Goal: Information Seeking & Learning: Learn about a topic

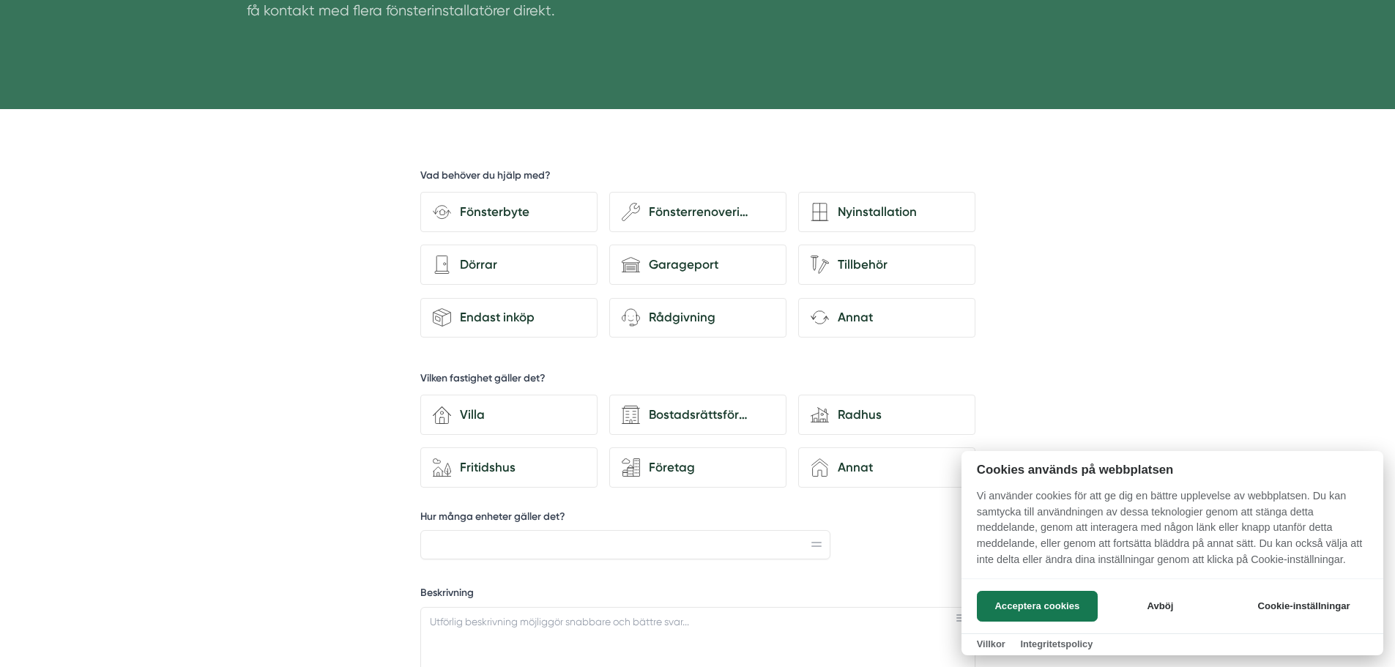
scroll to position [366, 0]
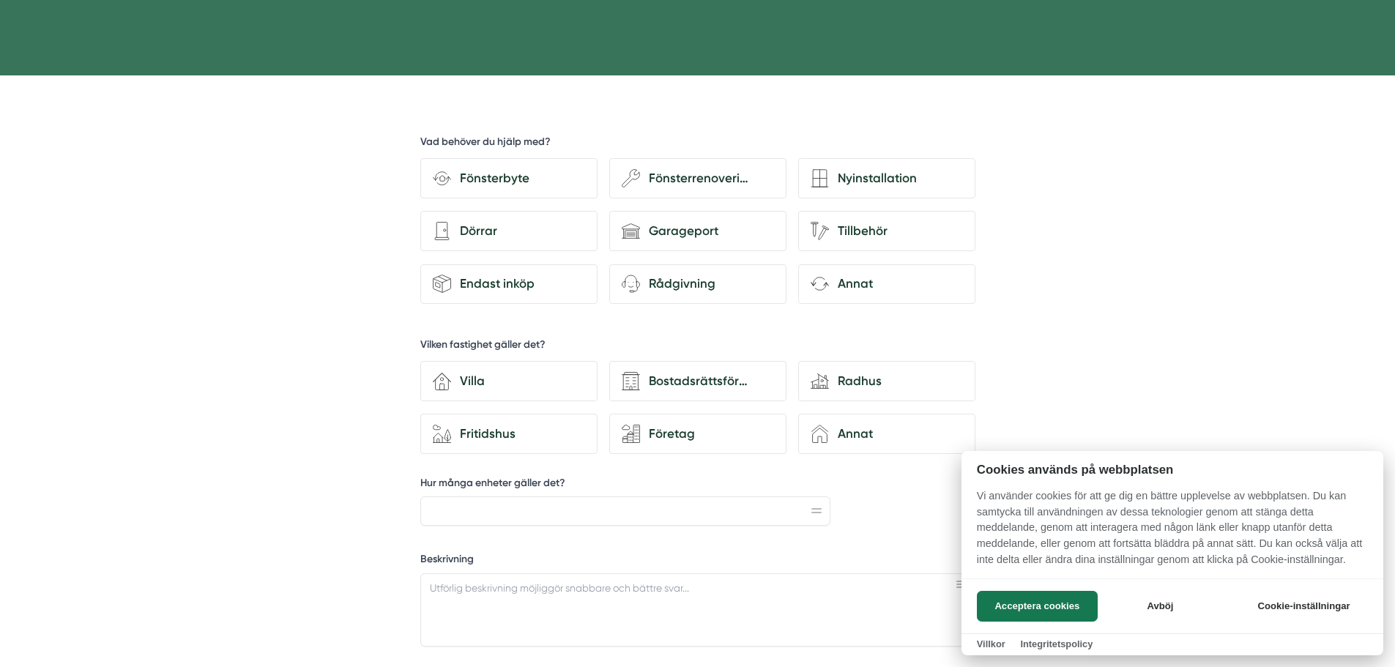
click at [514, 231] on div at bounding box center [697, 333] width 1395 height 667
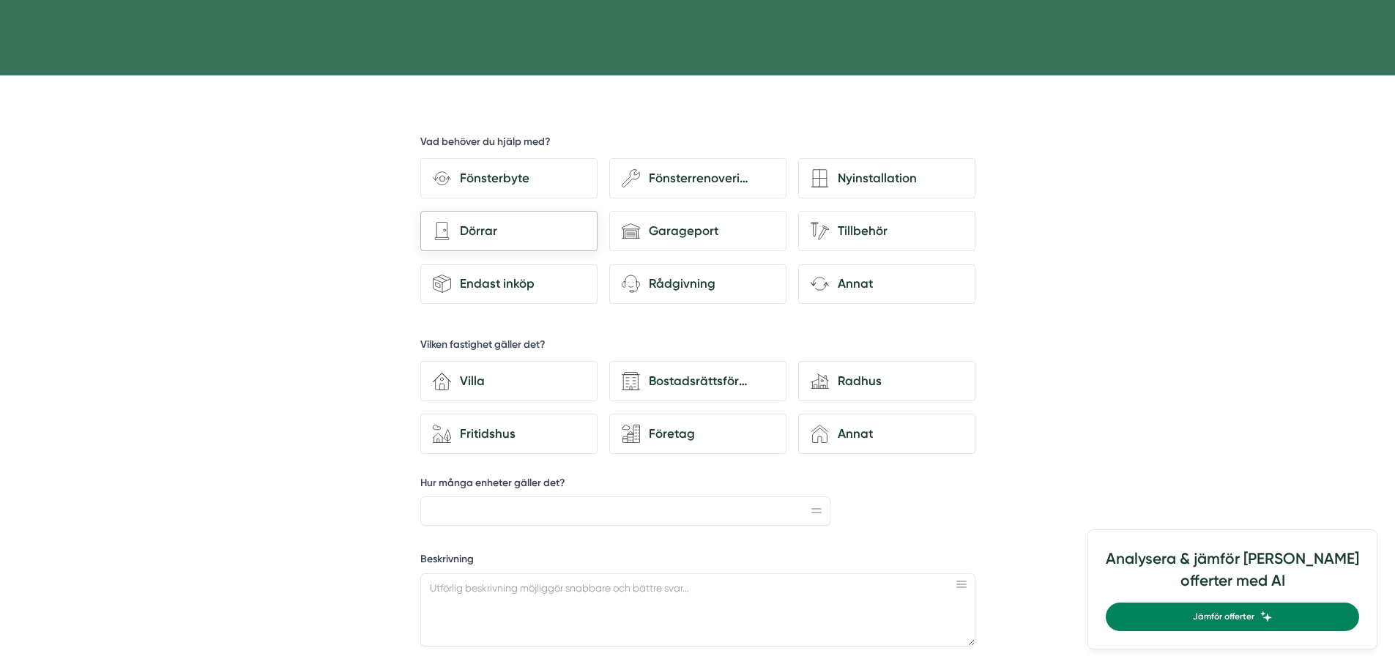
click at [505, 222] on div "Dörrar" at bounding box center [518, 231] width 134 height 20
click at [0, 0] on input "architecture-door [PERSON_NAME]" at bounding box center [0, 0] width 0 height 0
click at [524, 236] on div "Dörrar" at bounding box center [518, 231] width 134 height 20
click at [0, 0] on input "architecture-door [PERSON_NAME]" at bounding box center [0, 0] width 0 height 0
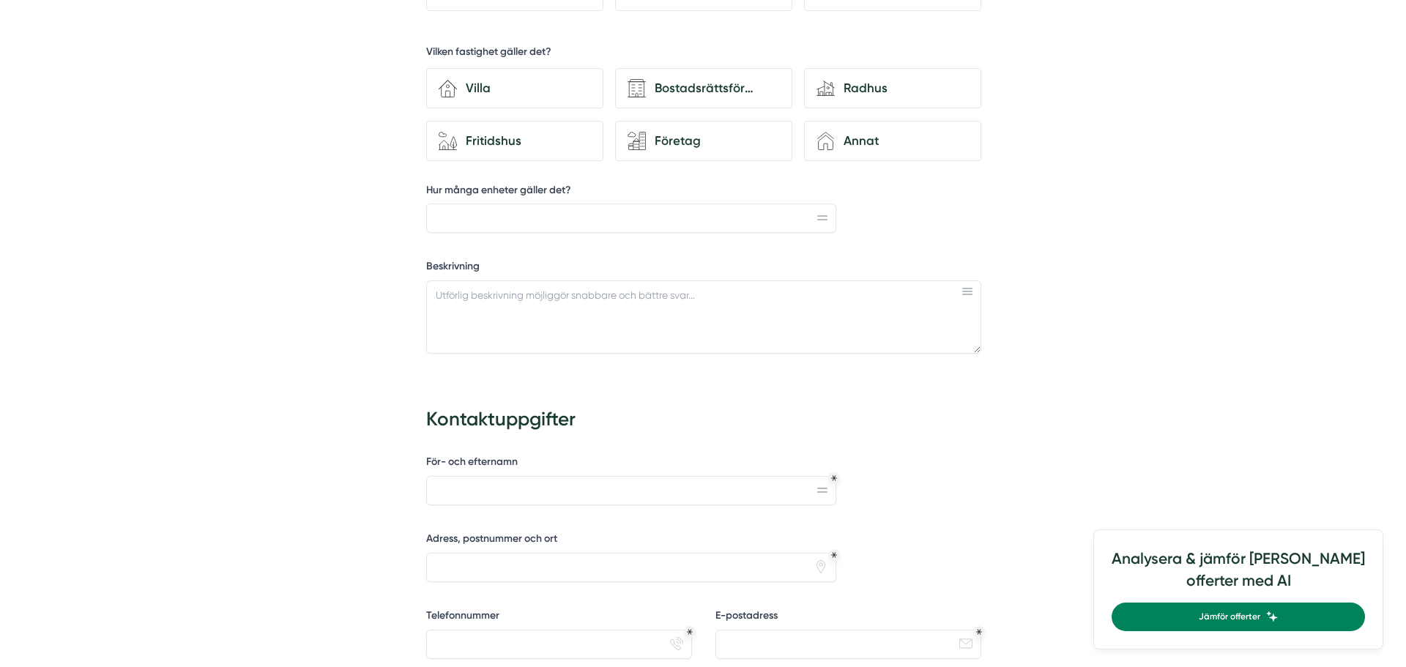
scroll to position [1098, 0]
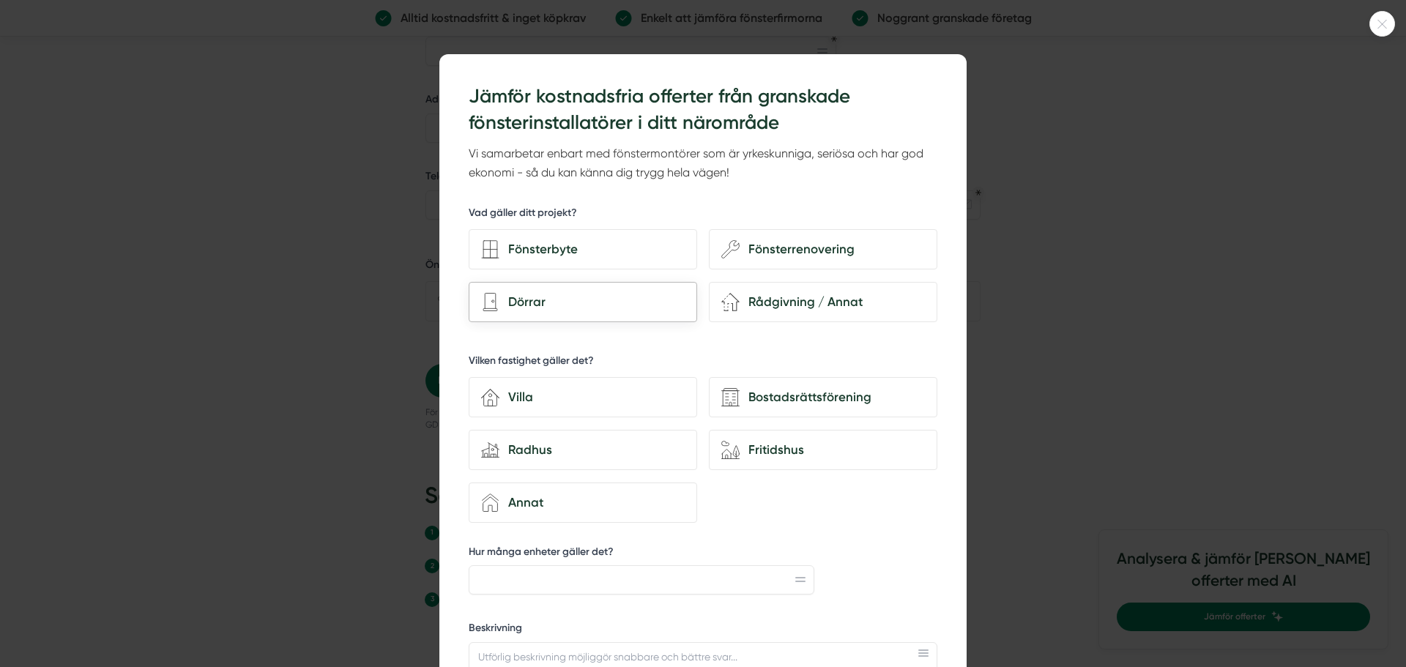
click at [568, 295] on div "Dörrar" at bounding box center [591, 302] width 185 height 20
click at [0, 0] on input "Dörrar" at bounding box center [0, 0] width 0 height 0
click at [814, 454] on div "Fritidshus" at bounding box center [832, 450] width 185 height 20
click at [0, 0] on input "house-nature Fritidshus" at bounding box center [0, 0] width 0 height 0
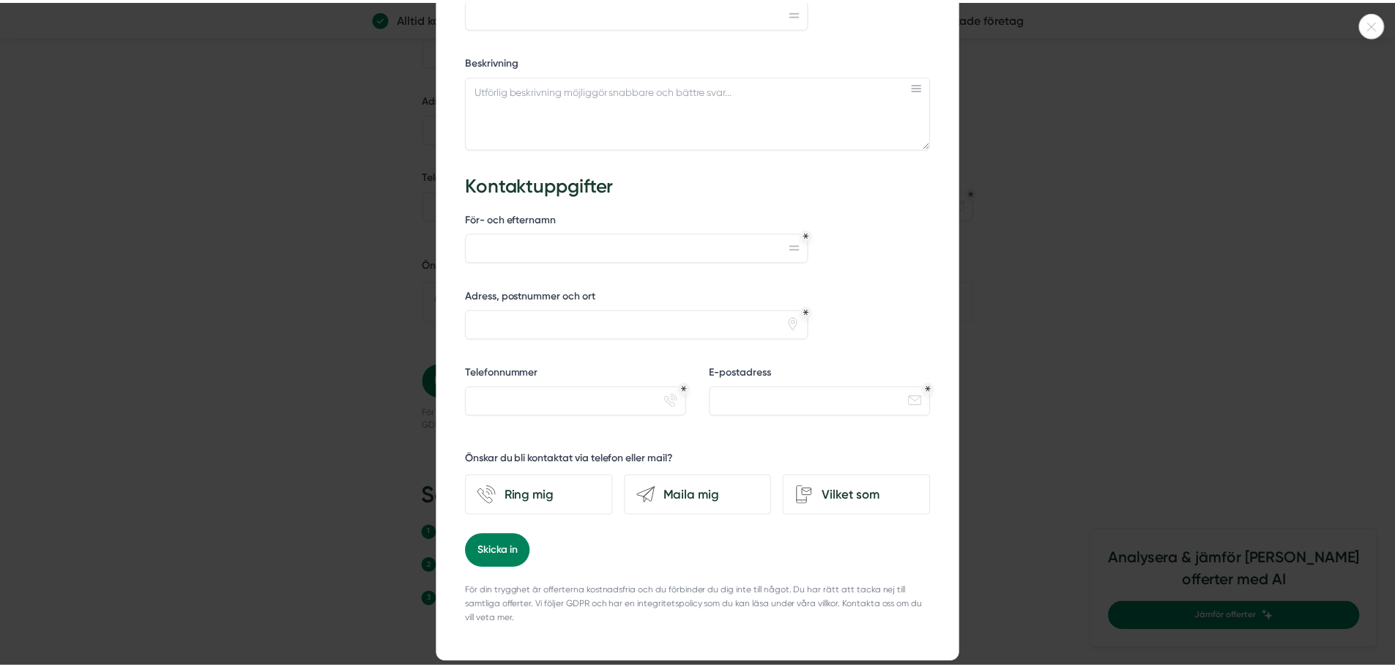
scroll to position [586, 0]
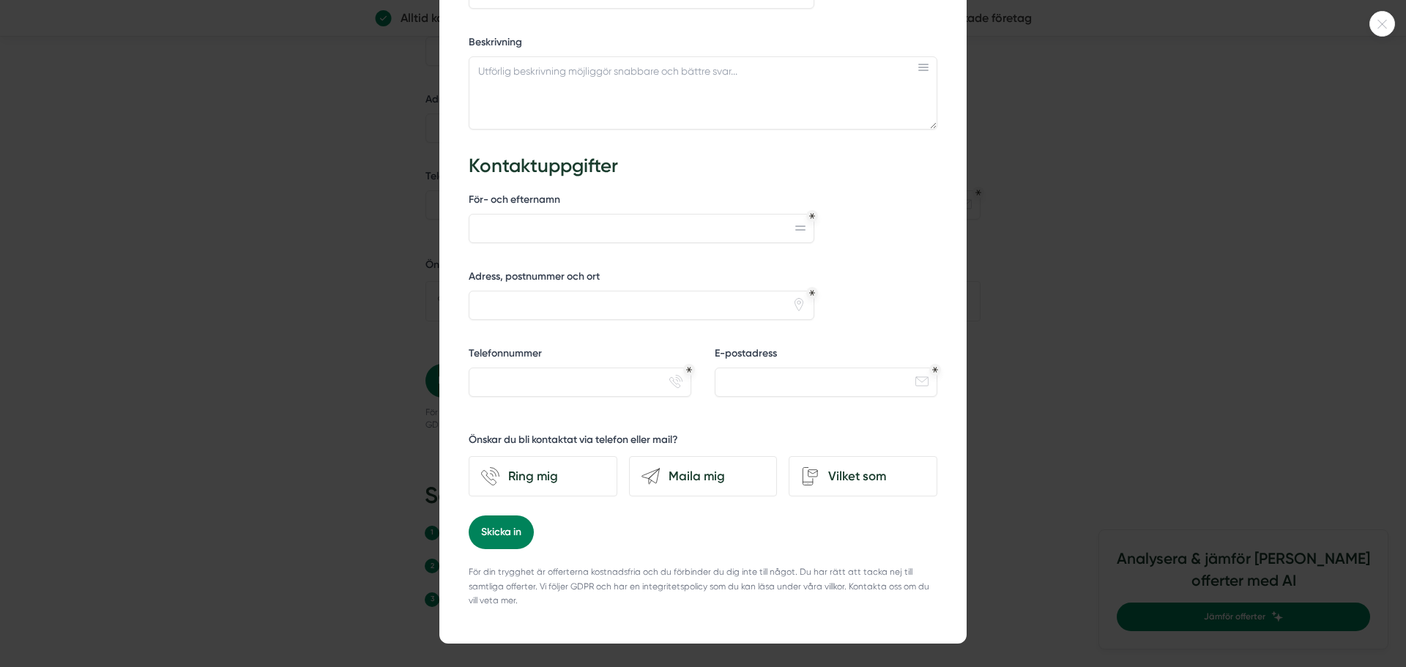
click at [1086, 332] on div at bounding box center [703, 333] width 1406 height 667
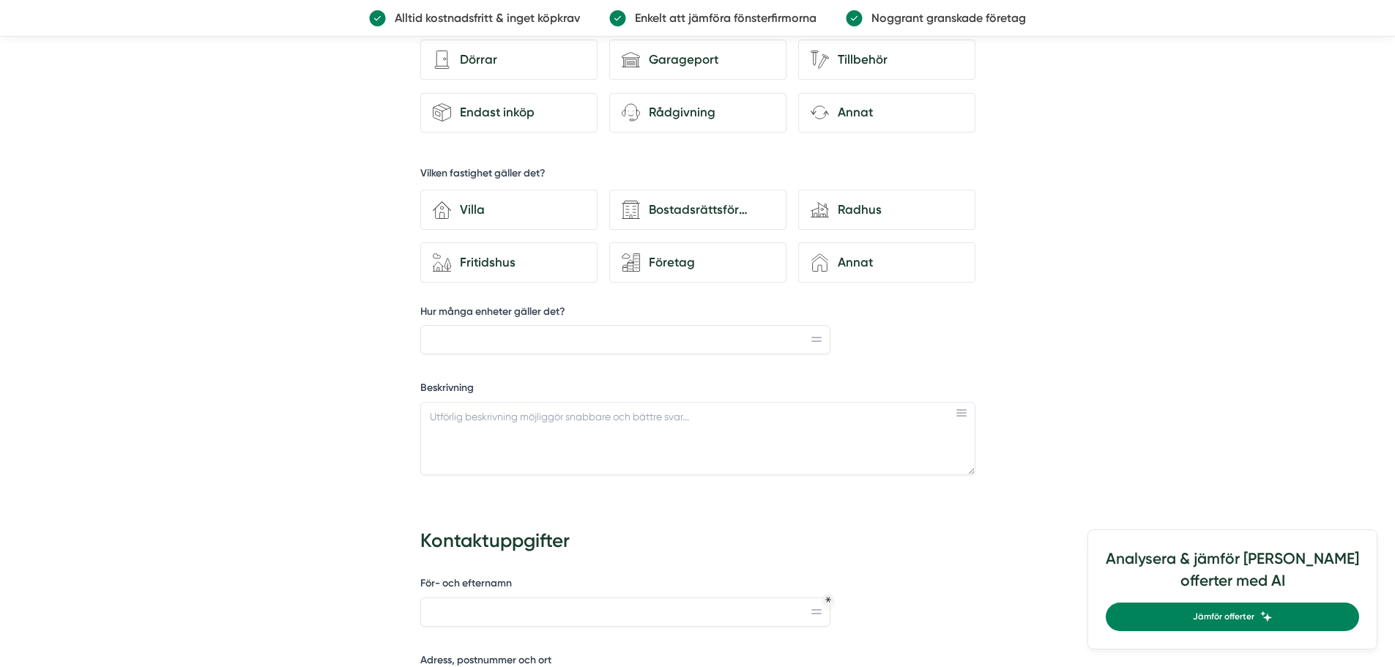
scroll to position [0, 0]
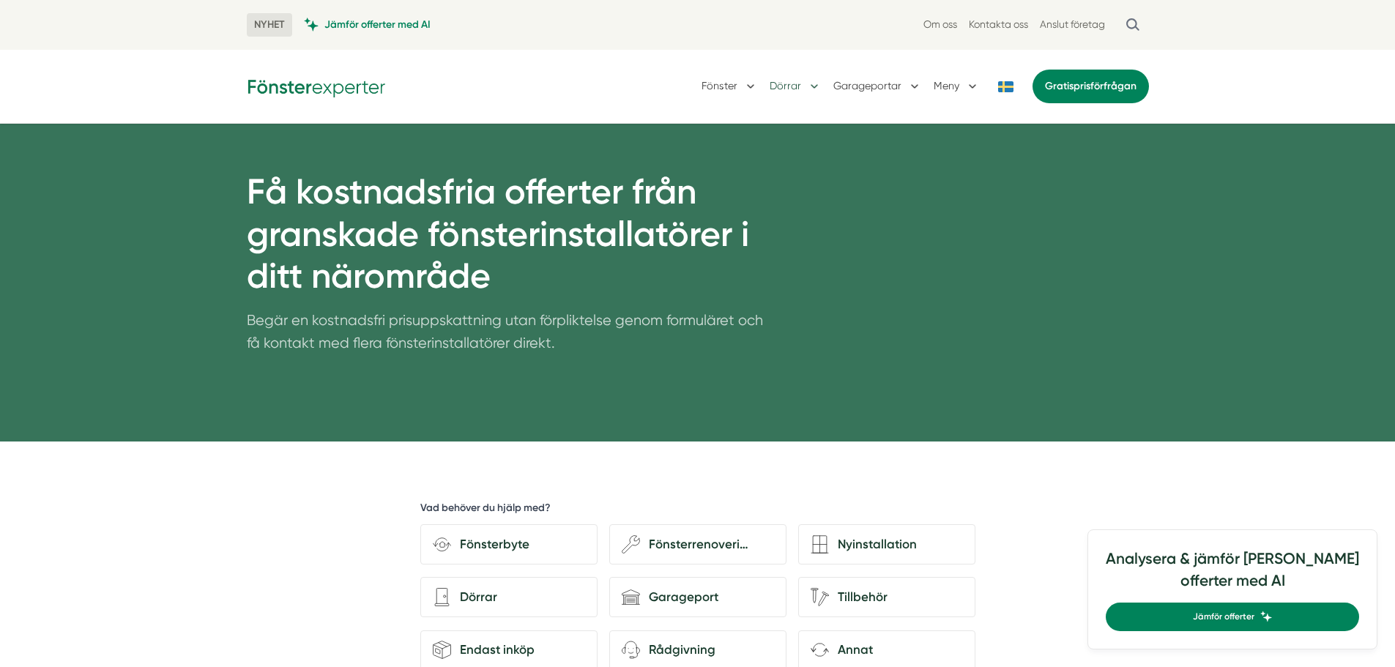
click at [800, 88] on button "Dörrar" at bounding box center [796, 86] width 52 height 38
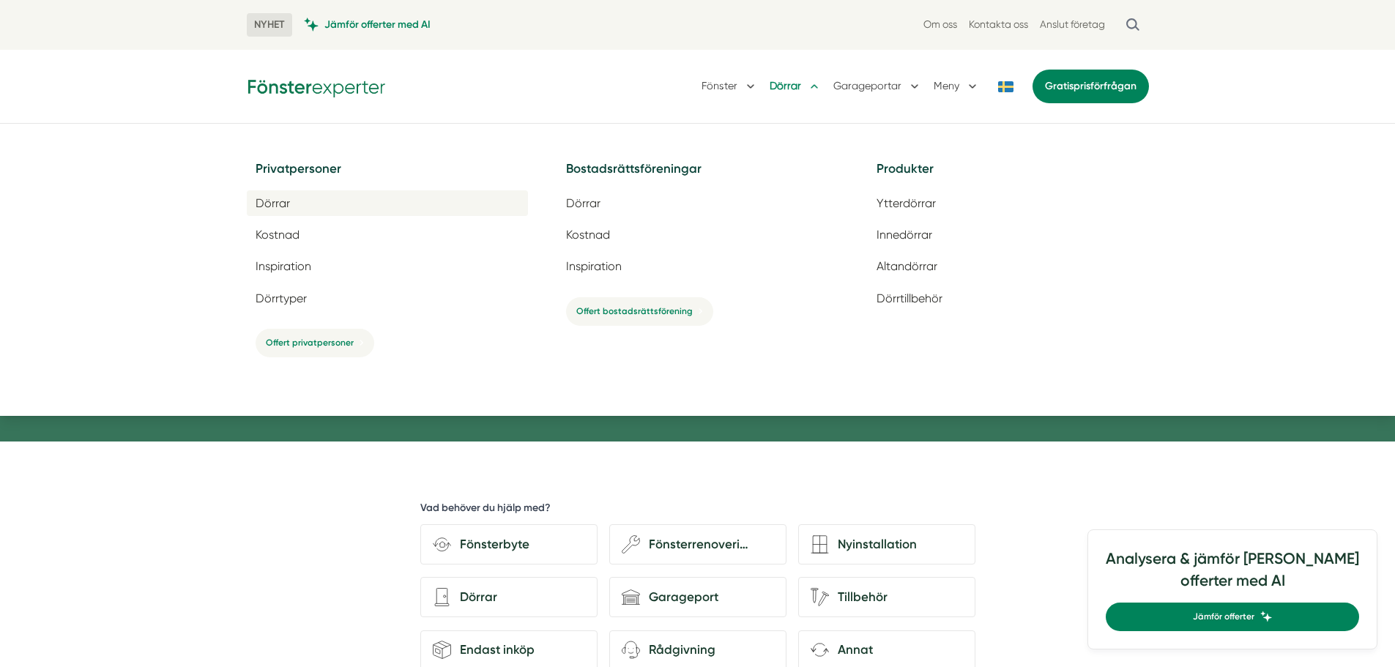
click at [278, 203] on span "Dörrar" at bounding box center [273, 203] width 34 height 14
